Goal: Find specific page/section: Find specific page/section

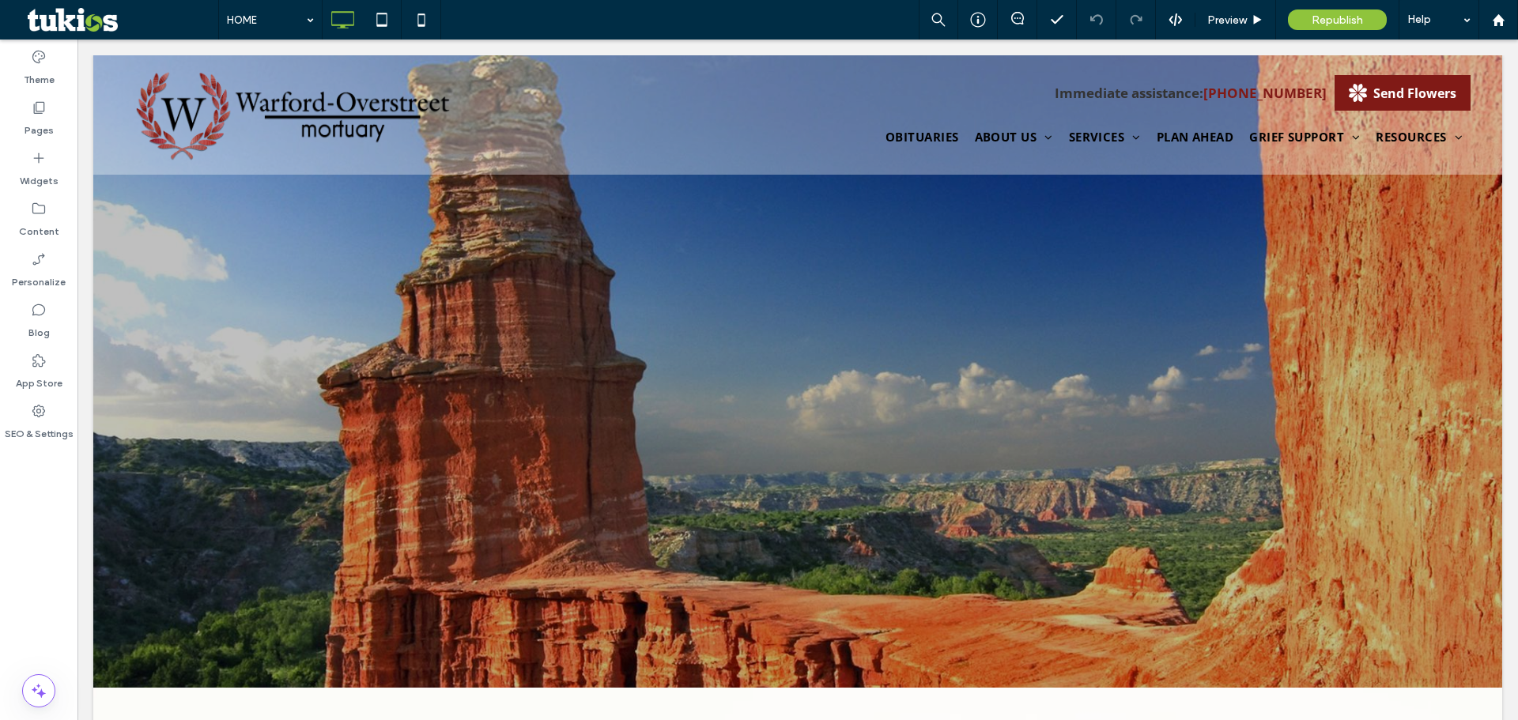
click at [40, 119] on label "Pages" at bounding box center [39, 126] width 29 height 22
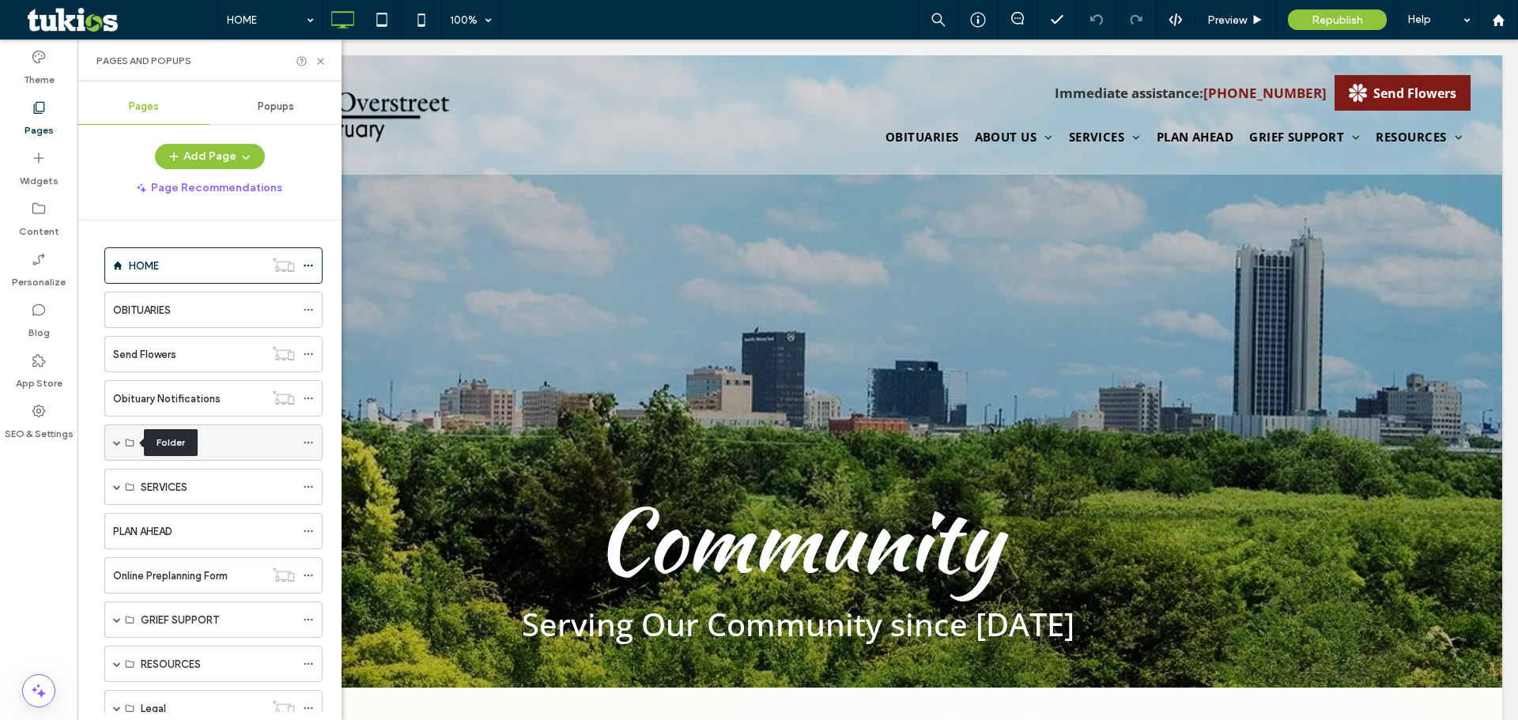
click at [131, 443] on icon at bounding box center [129, 442] width 9 height 9
click at [117, 440] on span at bounding box center [117, 443] width 8 height 8
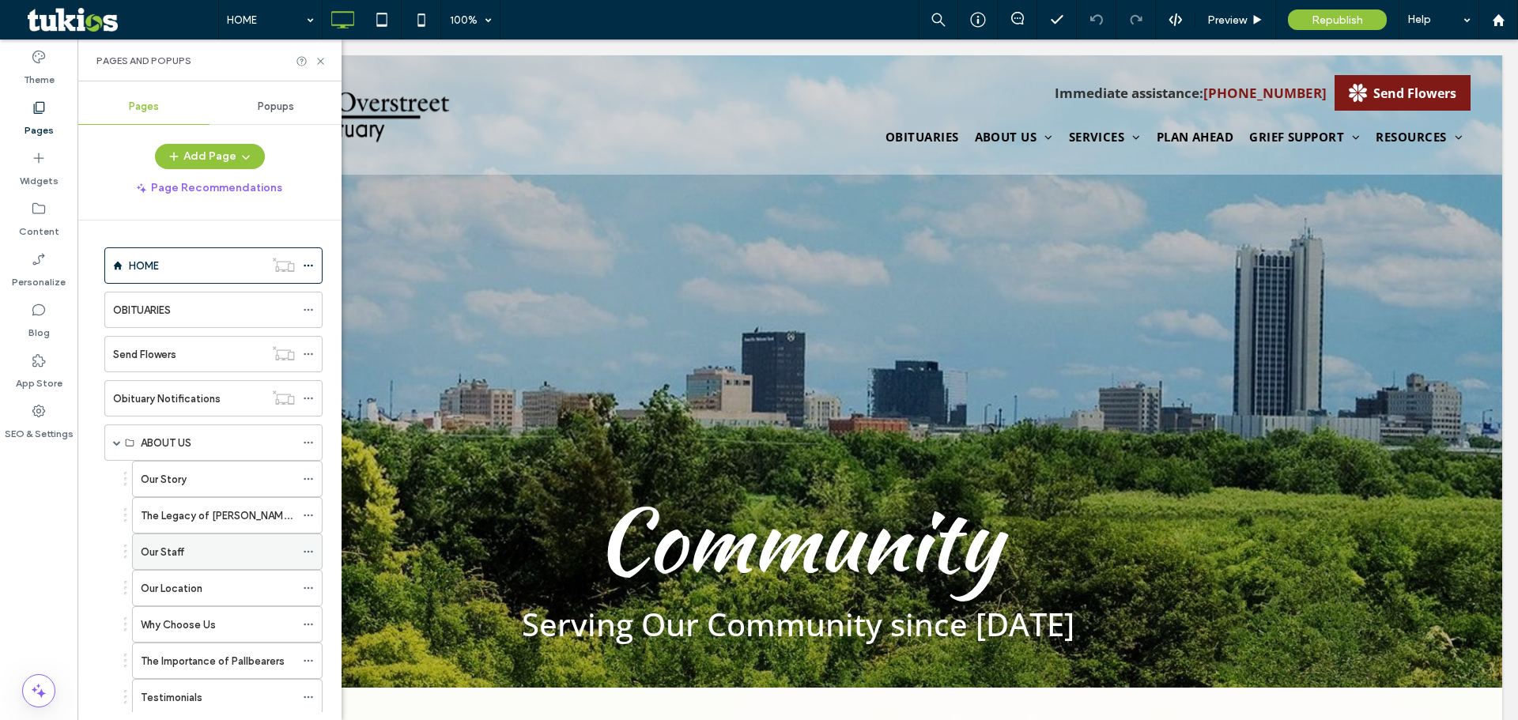
click at [173, 549] on label "Our Staff" at bounding box center [162, 552] width 43 height 28
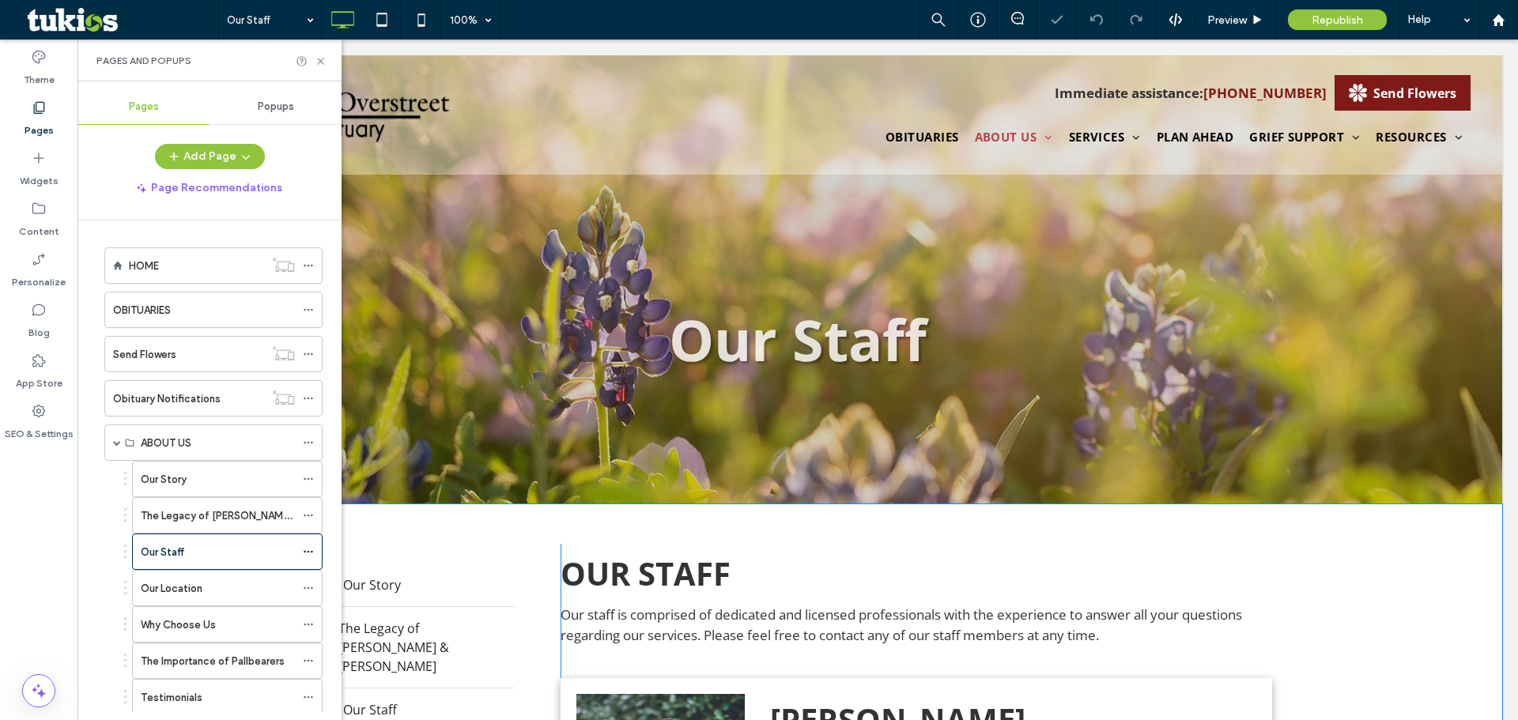
scroll to position [395, 0]
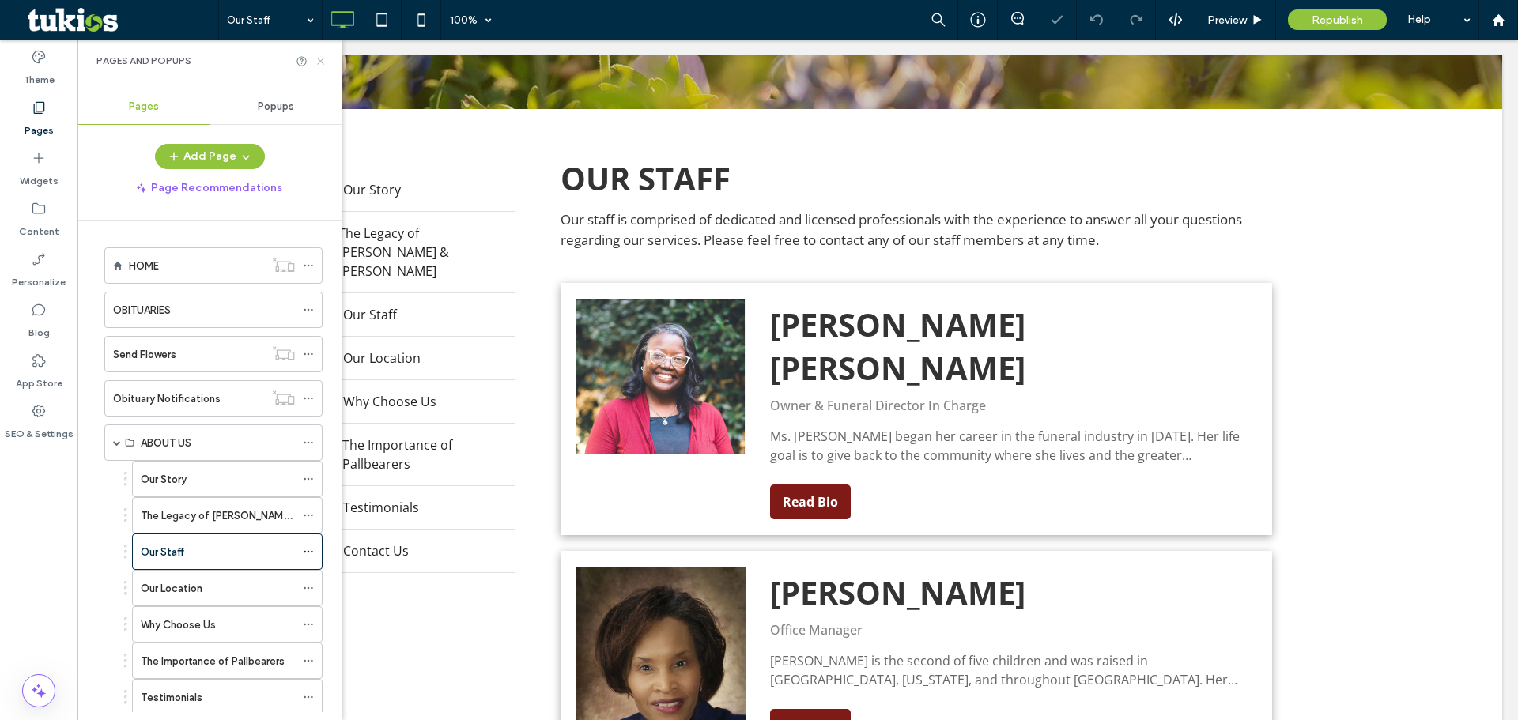
click at [319, 62] on use at bounding box center [320, 61] width 6 height 6
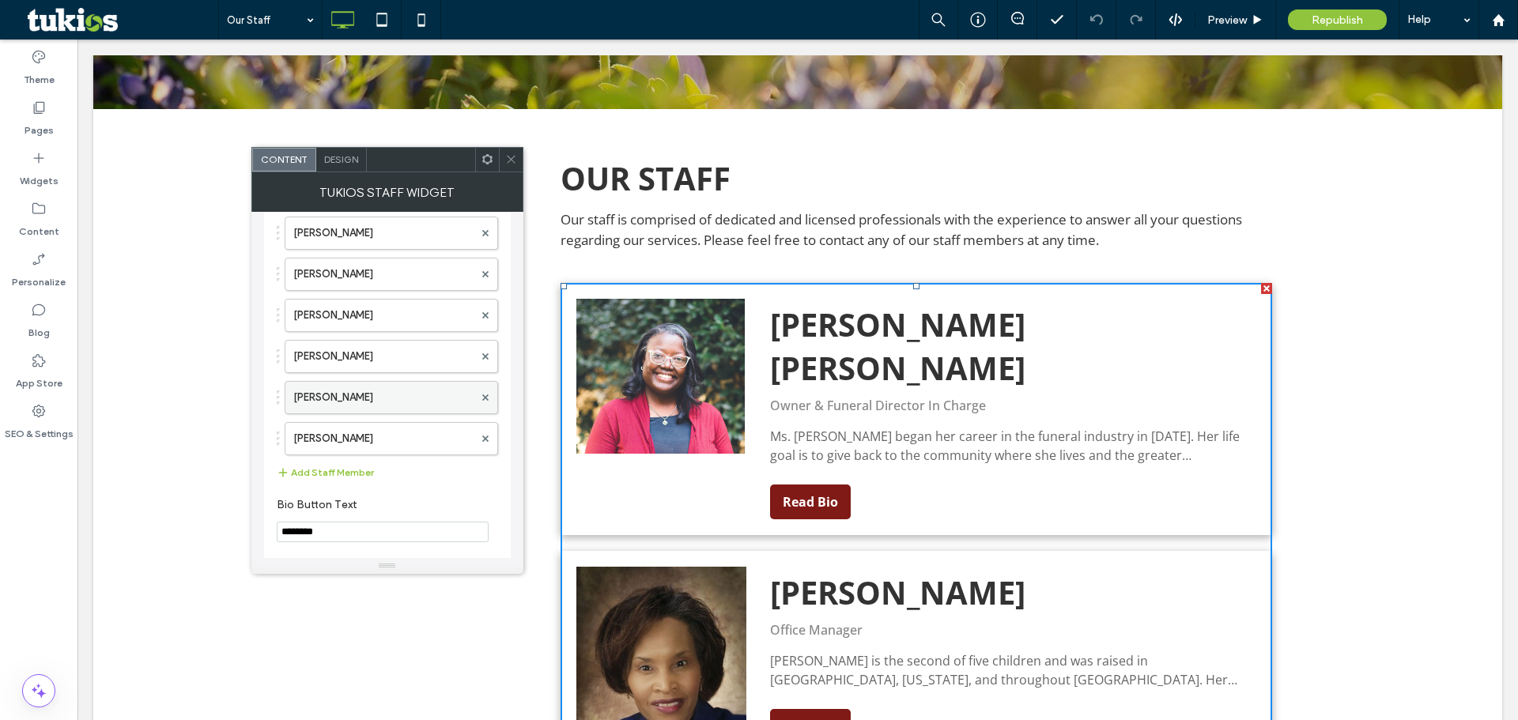
scroll to position [207, 0]
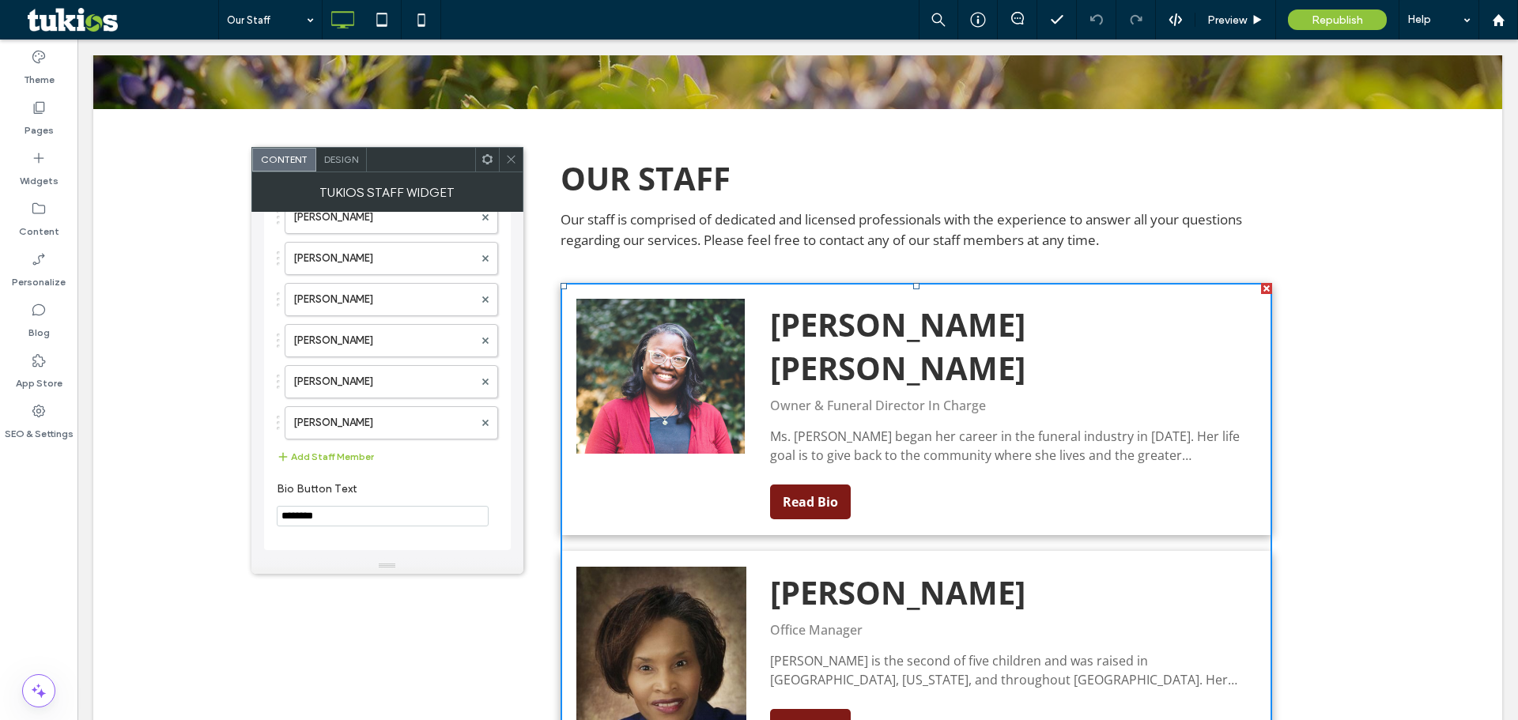
drag, startPoint x: 338, startPoint y: 459, endPoint x: 316, endPoint y: 470, distance: 24.0
click at [316, 470] on div "[PERSON_NAME] [PERSON_NAME] [PERSON_NAME] [PERSON_NAME] [PERSON_NAME] [PERSON_N…" at bounding box center [387, 293] width 221 height 364
click at [355, 429] on label "[PERSON_NAME]" at bounding box center [383, 423] width 180 height 32
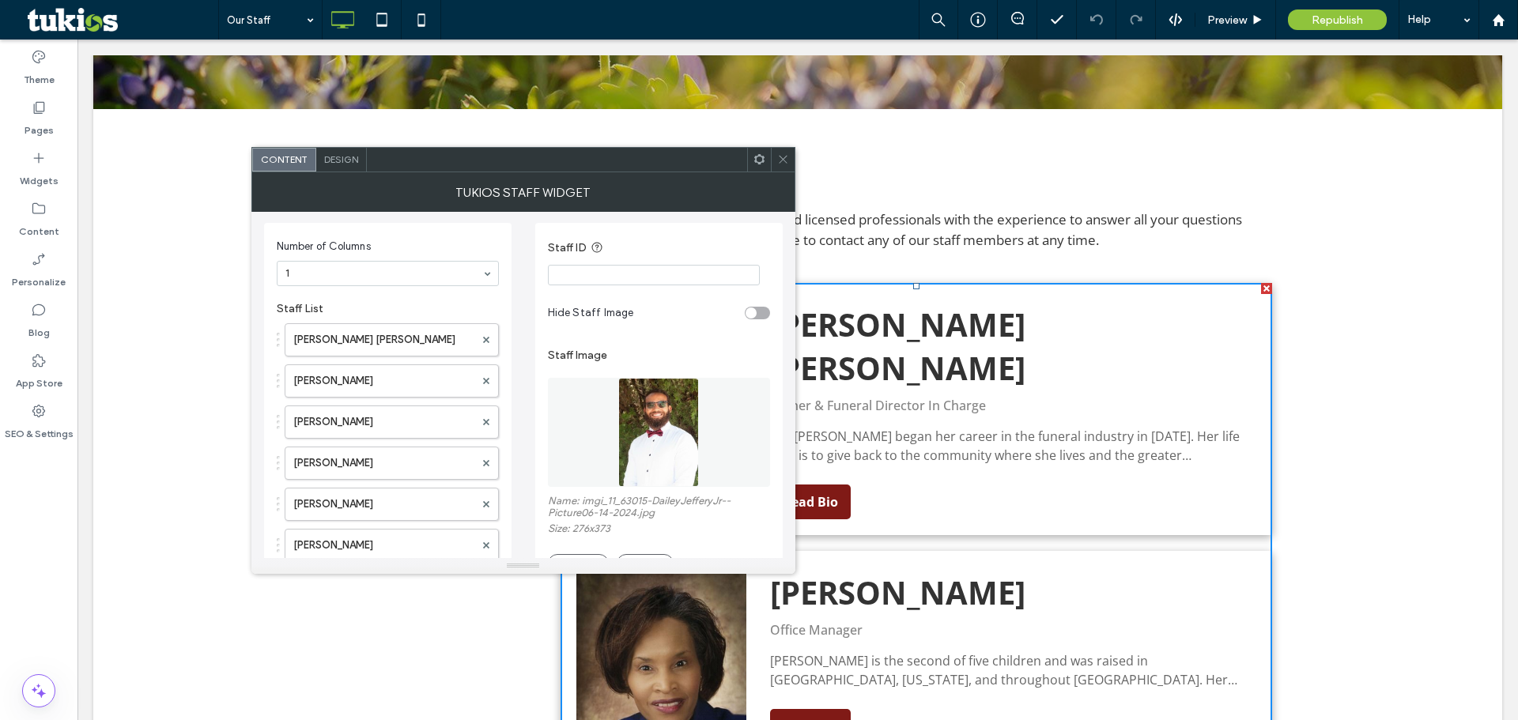
scroll to position [0, 0]
click at [494, 300] on label "Staff List" at bounding box center [388, 306] width 222 height 21
click at [780, 157] on icon at bounding box center [783, 159] width 12 height 12
